Goal: Task Accomplishment & Management: Manage account settings

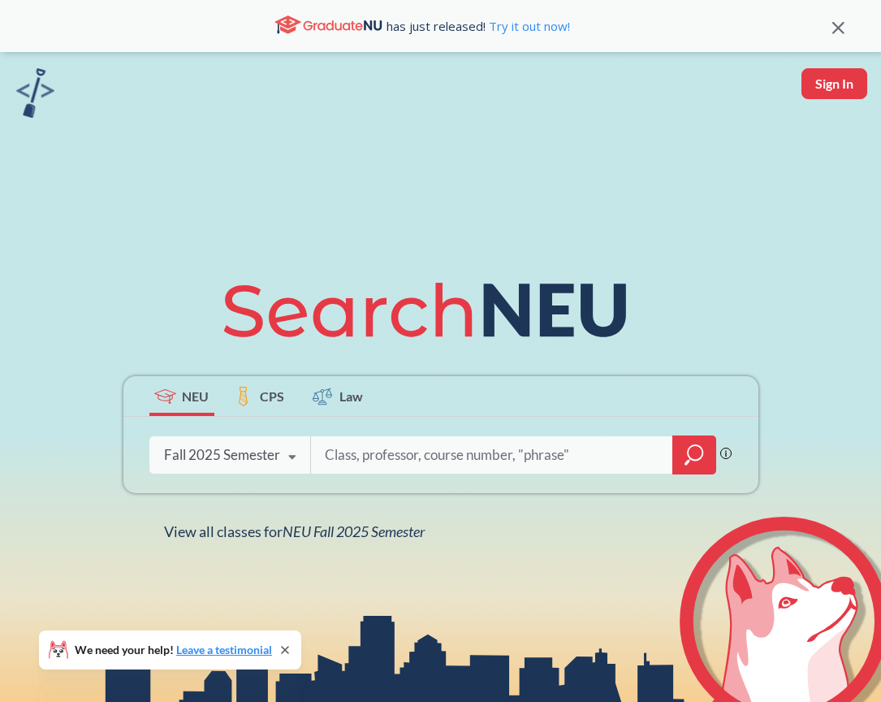
click at [841, 85] on button "Sign In" at bounding box center [835, 83] width 66 height 31
select select "US"
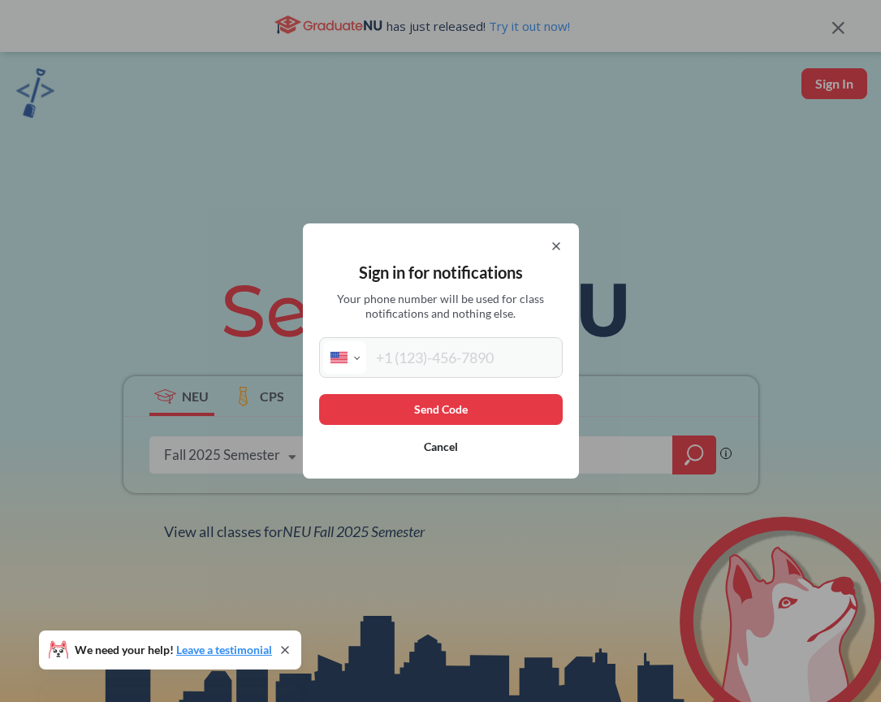
click at [427, 366] on input "tel" at bounding box center [462, 357] width 193 height 32
type input "[PHONE_NUMBER]"
click at [414, 420] on button "Send Code" at bounding box center [441, 409] width 244 height 31
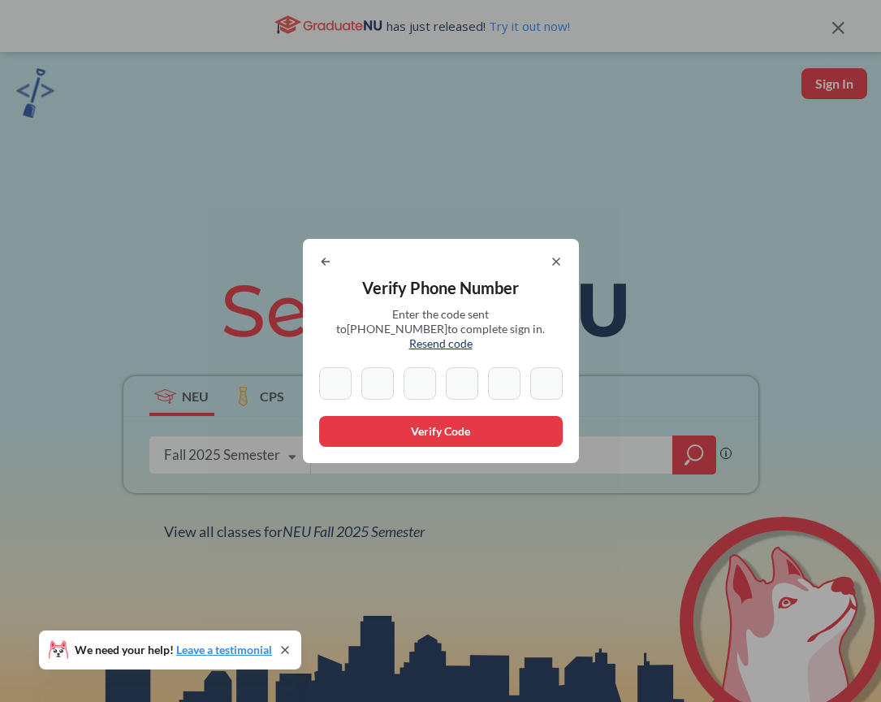
type input "2"
type input "3"
type input "5"
type input "6"
type input "2"
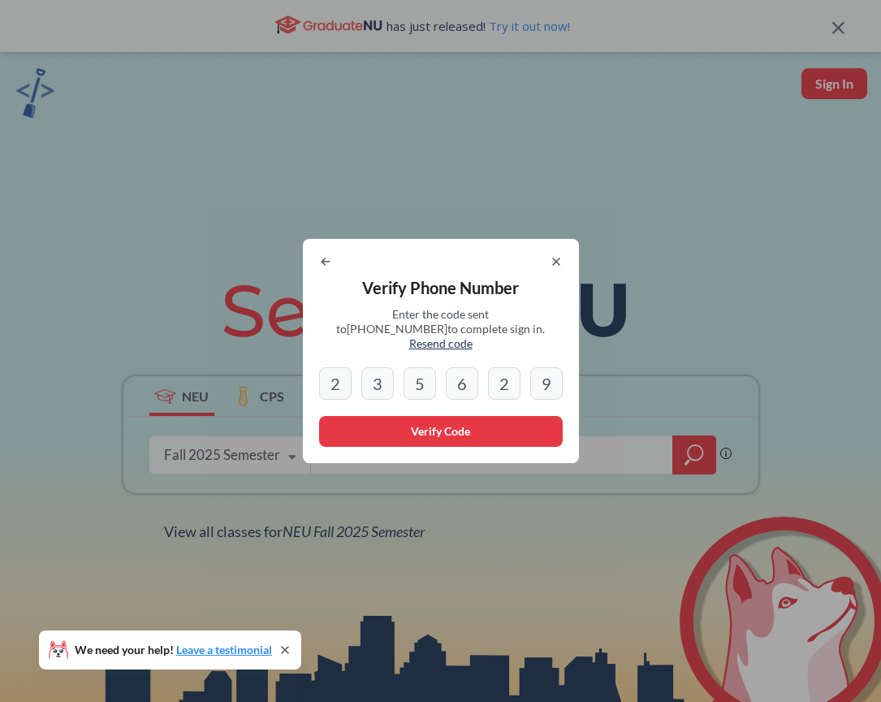
type input "9"
click at [389, 422] on button "Verify Code" at bounding box center [441, 431] width 244 height 31
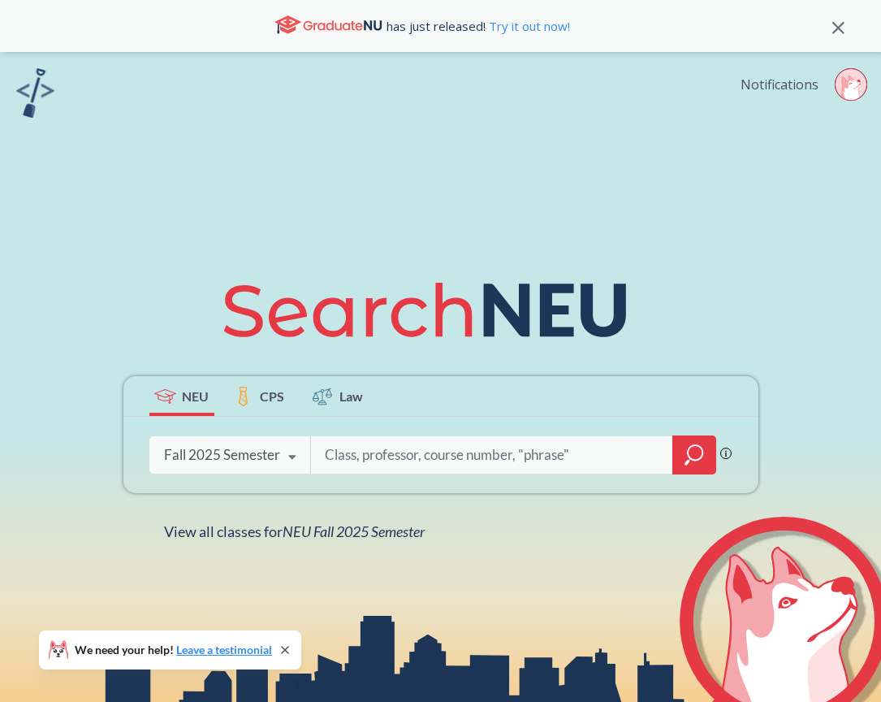
click at [807, 83] on link "Notifications" at bounding box center [780, 85] width 78 height 18
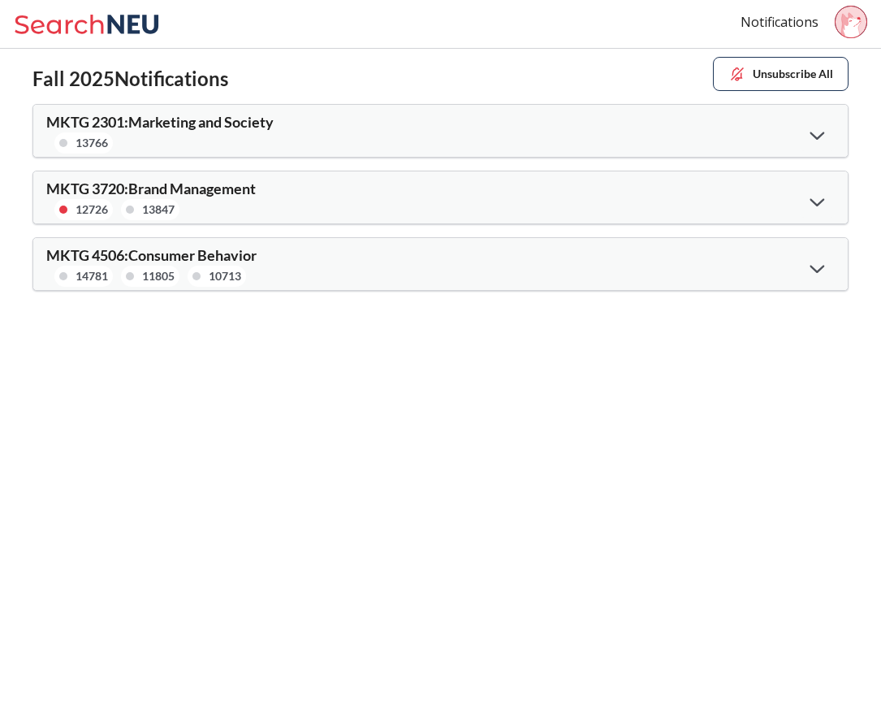
click at [806, 265] on div at bounding box center [817, 267] width 35 height 33
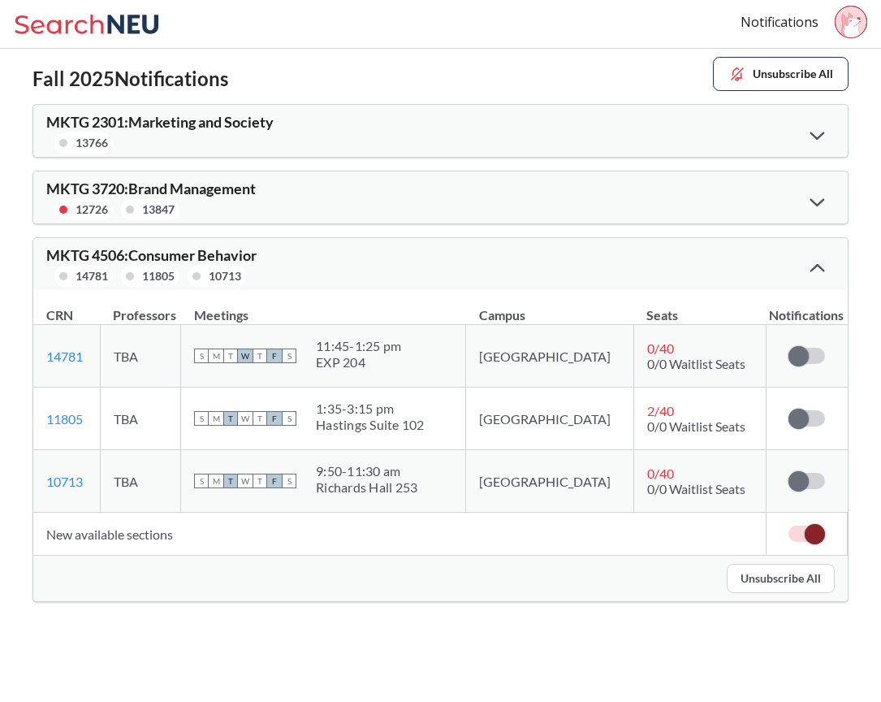
click at [809, 257] on div at bounding box center [817, 267] width 35 height 32
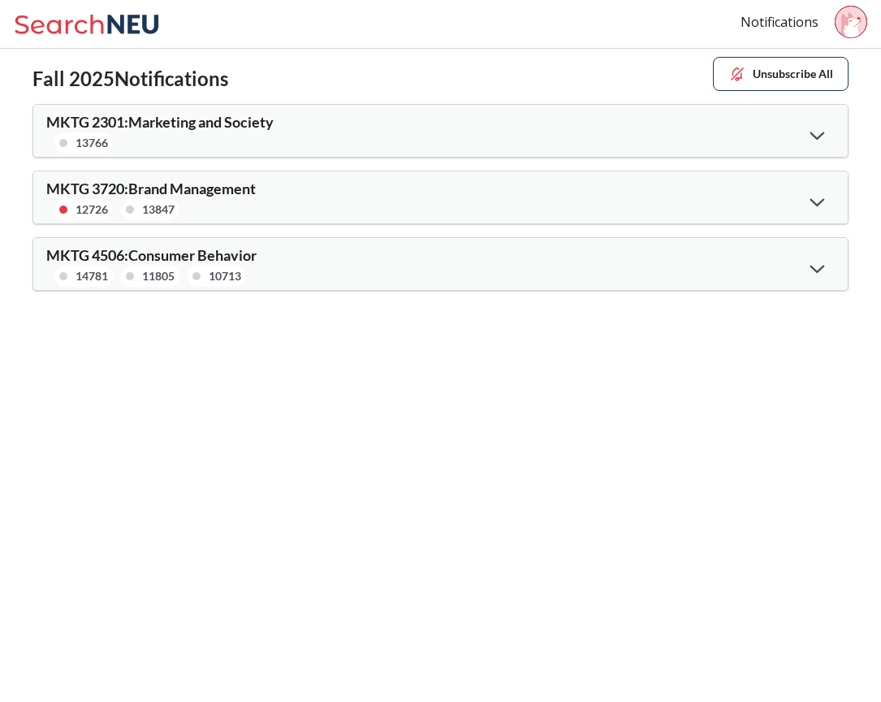
click at [816, 202] on icon at bounding box center [817, 202] width 15 height 8
